Goal: Complete application form

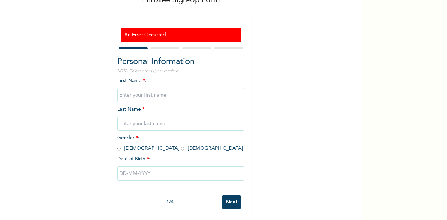
scroll to position [50, 0]
click at [156, 93] on input "text" at bounding box center [180, 95] width 127 height 14
type input "[PERSON_NAME]"
click at [154, 120] on input "text" at bounding box center [180, 124] width 127 height 14
type input "AZEEZ"
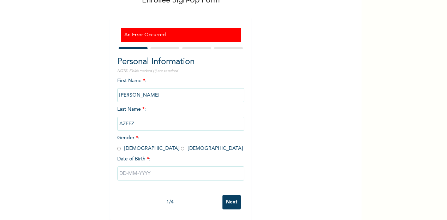
click at [117, 146] on input "radio" at bounding box center [119, 149] width 4 height 7
radio input "true"
click at [181, 169] on input "text" at bounding box center [180, 174] width 127 height 14
select select "7"
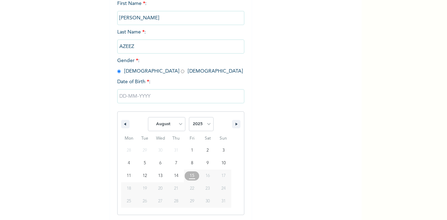
scroll to position [123, 0]
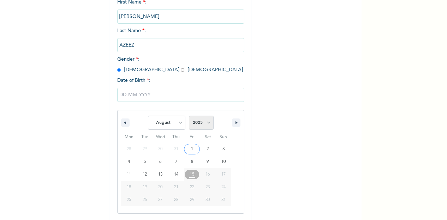
click at [206, 125] on select "2025 2024 2023 2022 2021 2020 2019 2018 2017 2016 2015 2014 2013 2012 2011 2010…" at bounding box center [201, 123] width 25 height 14
select select "1983"
click at [189, 117] on select "2025 2024 2023 2022 2021 2020 2019 2018 2017 2016 2015 2014 2013 2012 2011 2010…" at bounding box center [201, 123] width 25 height 14
click at [177, 123] on select "January February March April May June July August September October November De…" at bounding box center [166, 123] width 37 height 14
select select "5"
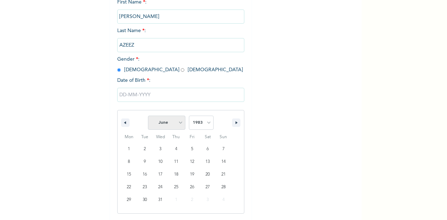
click at [148, 117] on select "January February March April May June July August September October November De…" at bounding box center [166, 123] width 37 height 14
type input "[DATE]"
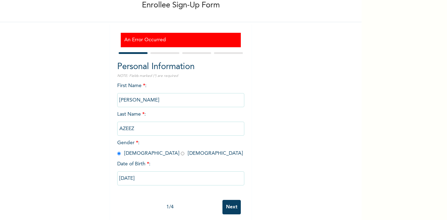
scroll to position [50, 0]
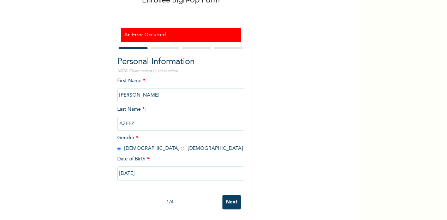
click at [163, 47] on div at bounding box center [165, 48] width 29 height 2
click at [230, 195] on input "Next" at bounding box center [232, 202] width 18 height 14
